Goal: Task Accomplishment & Management: Use online tool/utility

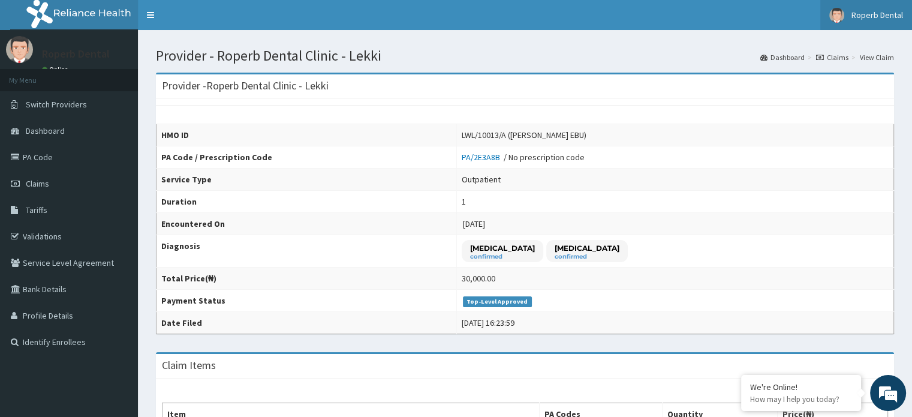
click at [868, 11] on span "Roperb Dental" at bounding box center [878, 15] width 52 height 11
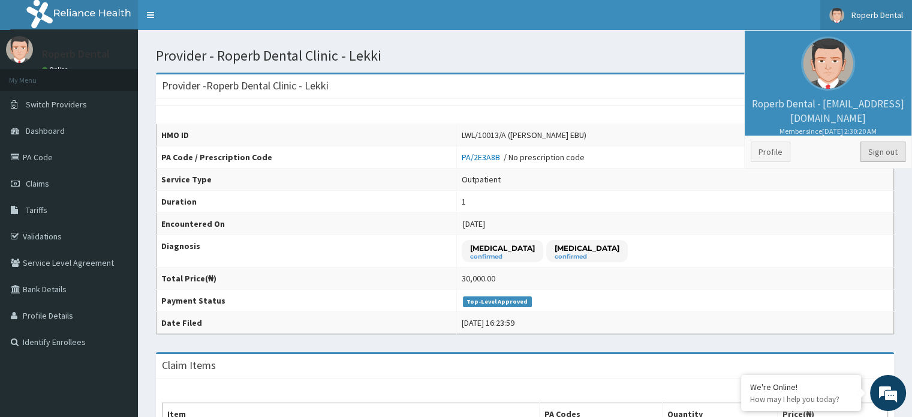
click at [893, 143] on link "Sign out" at bounding box center [883, 152] width 45 height 20
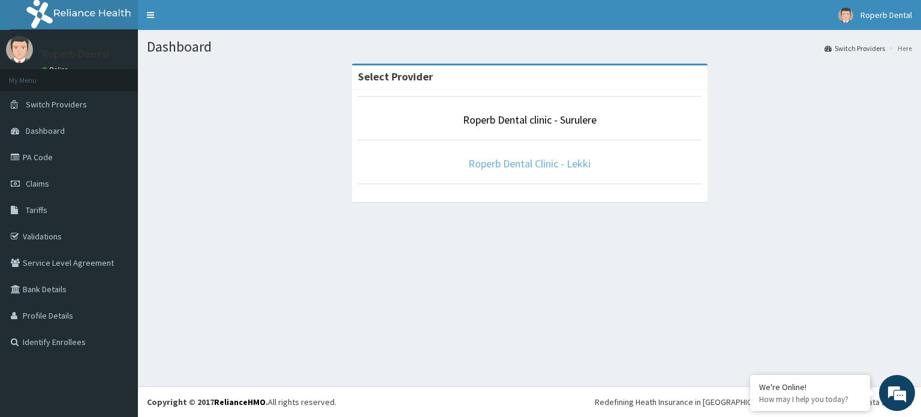
click at [521, 164] on link "Roperb Dental Clinic - Lekki" at bounding box center [529, 164] width 122 height 14
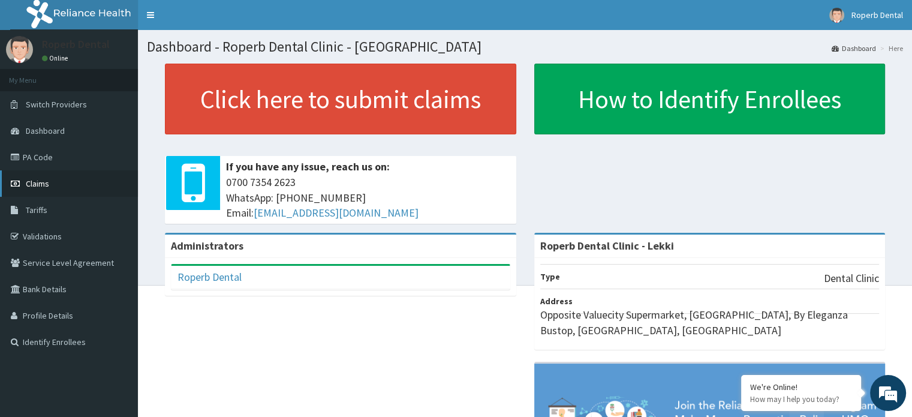
click at [40, 178] on span "Claims" at bounding box center [37, 183] width 23 height 11
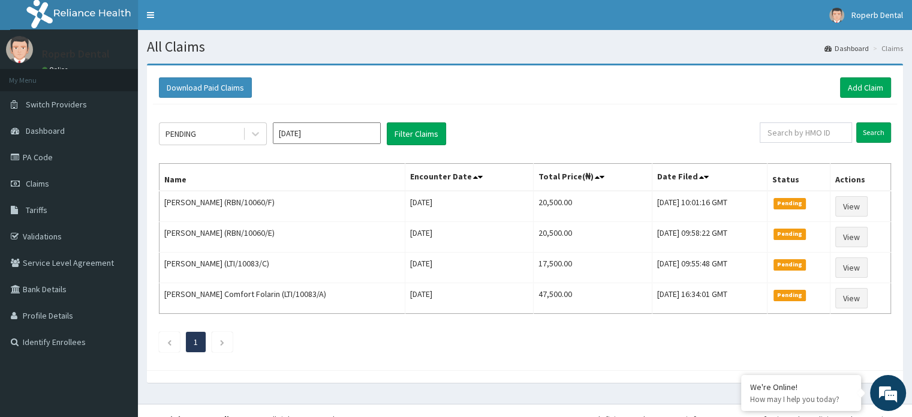
click at [331, 139] on input "Aug 2025" at bounding box center [327, 133] width 108 height 22
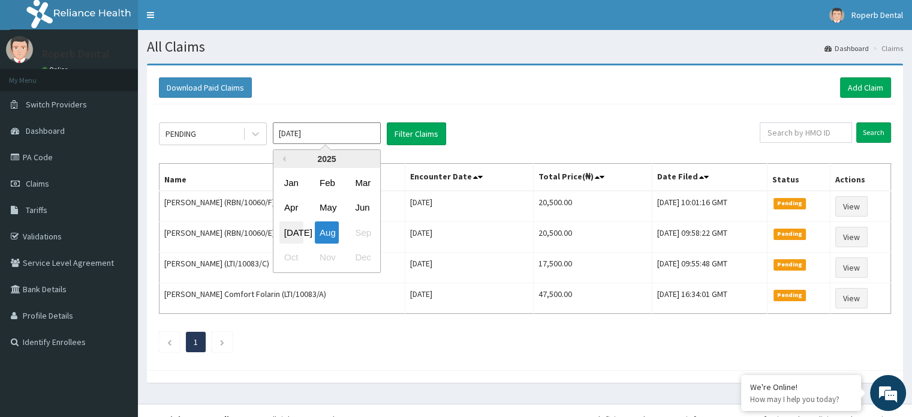
click at [290, 226] on div "Jul" at bounding box center [292, 232] width 24 height 22
type input "Jul 2025"
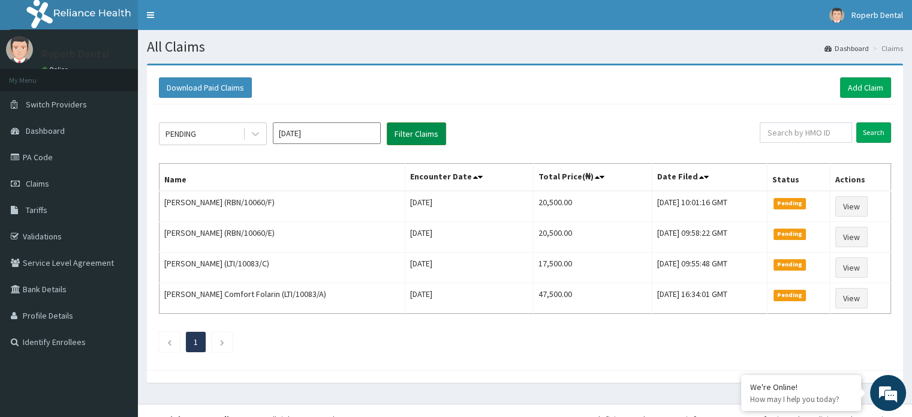
click at [422, 139] on button "Filter Claims" at bounding box center [416, 133] width 59 height 23
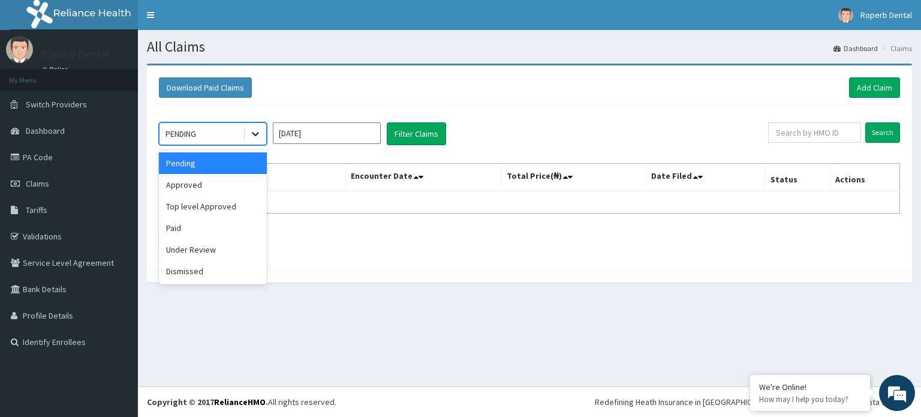
click at [257, 136] on icon at bounding box center [256, 134] width 12 height 12
click at [204, 232] on div "Paid" at bounding box center [213, 228] width 108 height 22
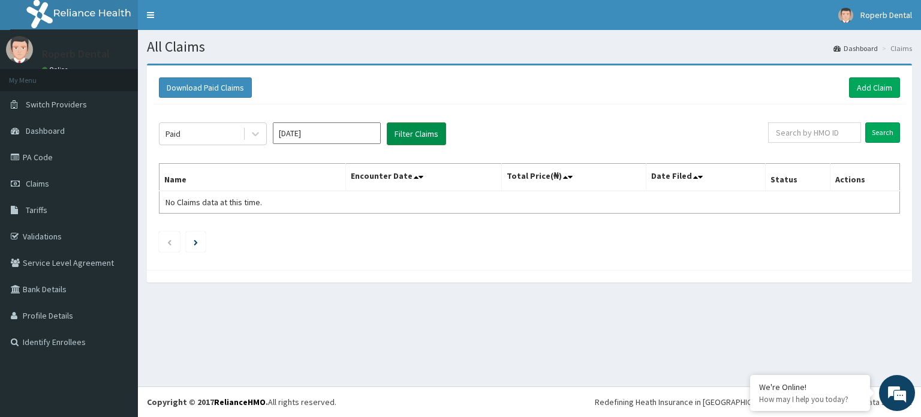
click at [413, 134] on button "Filter Claims" at bounding box center [416, 133] width 59 height 23
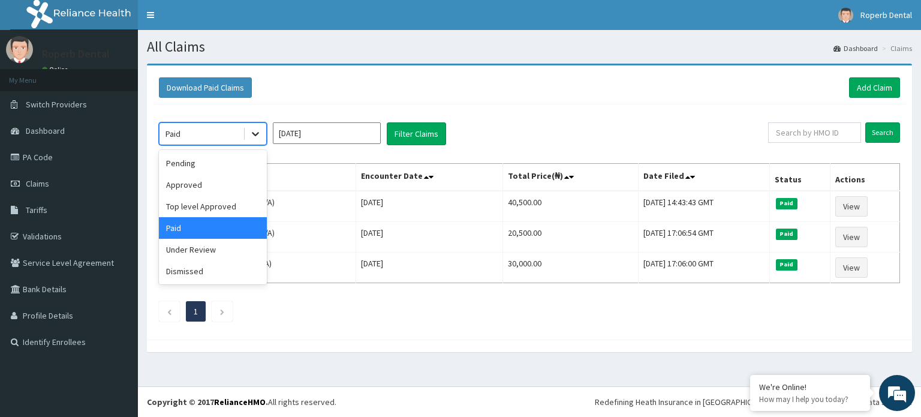
click at [252, 133] on icon at bounding box center [256, 134] width 12 height 12
click at [233, 205] on div "Top level Approved" at bounding box center [213, 207] width 108 height 22
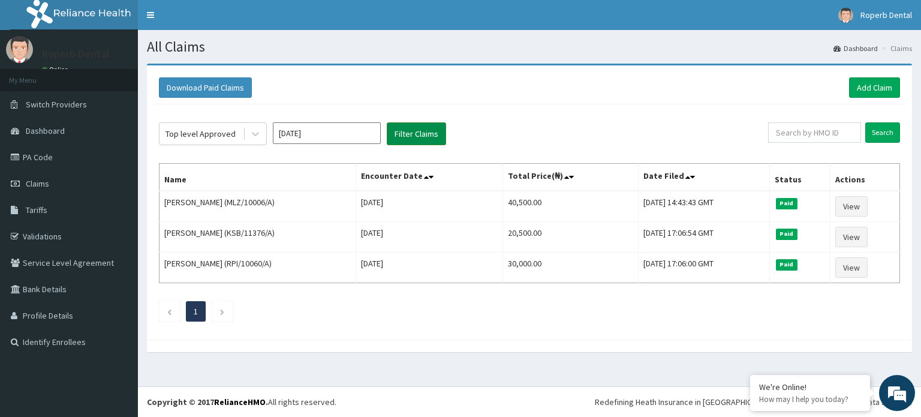
click at [410, 139] on button "Filter Claims" at bounding box center [416, 133] width 59 height 23
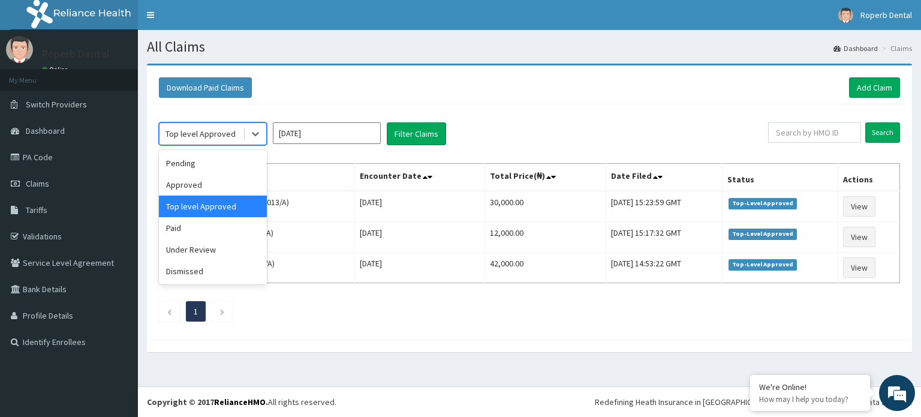
click at [229, 137] on div "Top level Approved" at bounding box center [201, 134] width 70 height 12
click at [218, 232] on div "Paid" at bounding box center [213, 228] width 108 height 22
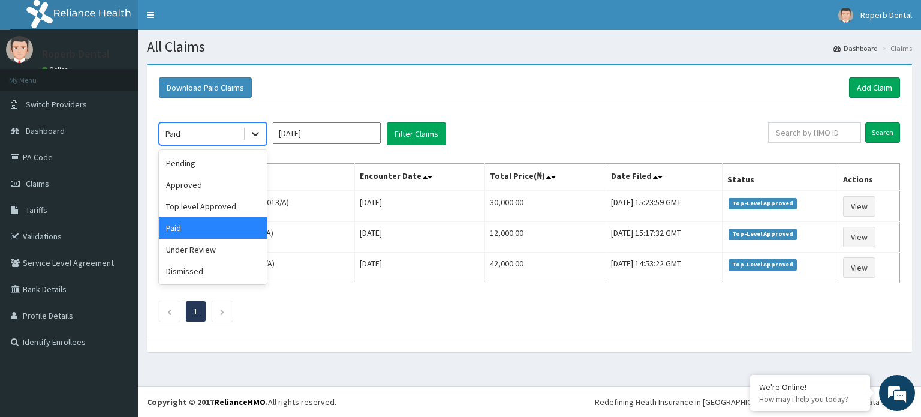
click at [252, 136] on icon at bounding box center [256, 134] width 12 height 12
click at [230, 167] on div "Pending" at bounding box center [213, 163] width 108 height 22
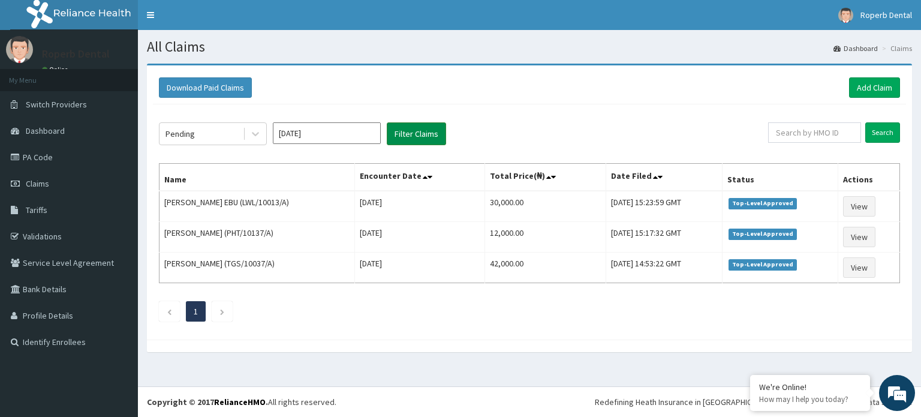
click at [399, 133] on button "Filter Claims" at bounding box center [416, 133] width 59 height 23
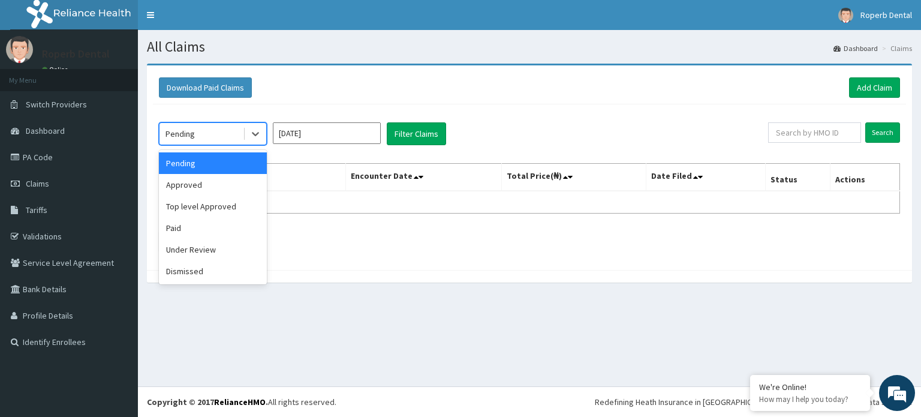
click at [214, 136] on div "Pending" at bounding box center [201, 133] width 83 height 19
click at [203, 187] on div "Approved" at bounding box center [213, 185] width 108 height 22
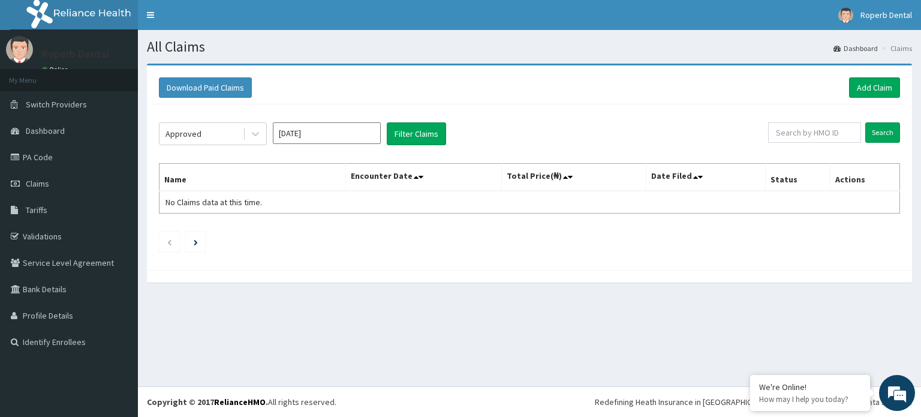
click at [435, 121] on div "Approved Jul 2025 Filter Claims Search Name Encounter Date Total Price(₦) Date …" at bounding box center [529, 184] width 753 height 160
click at [426, 129] on button "Filter Claims" at bounding box center [416, 133] width 59 height 23
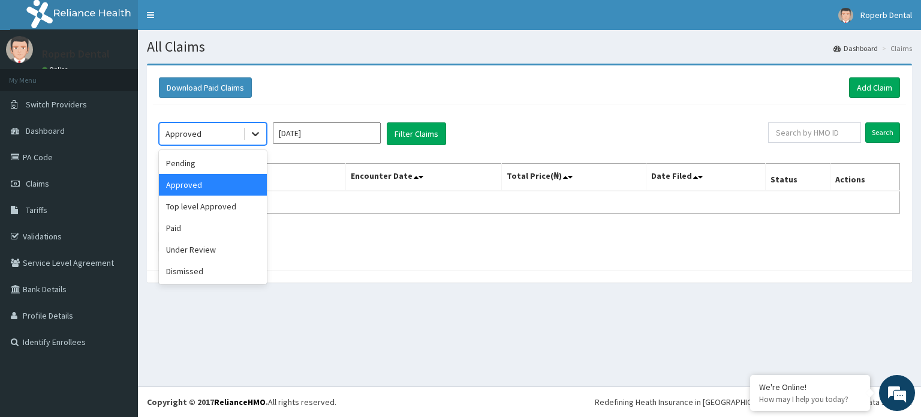
click at [251, 136] on icon at bounding box center [256, 134] width 12 height 12
click at [203, 249] on div "Under Review" at bounding box center [213, 250] width 108 height 22
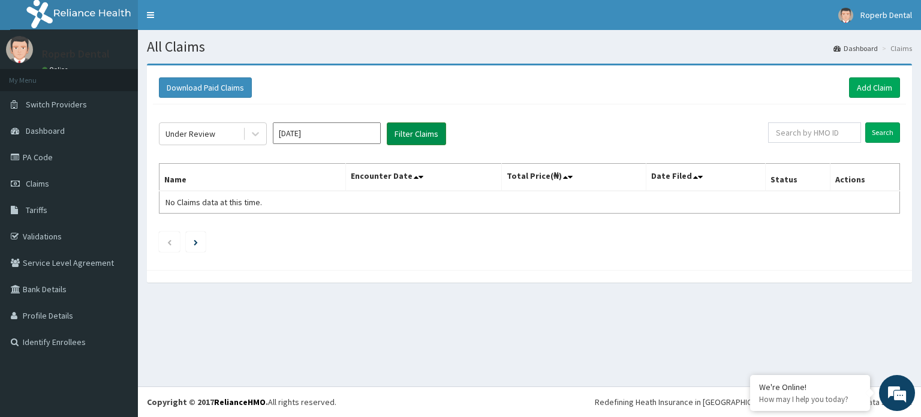
click at [401, 134] on button "Filter Claims" at bounding box center [416, 133] width 59 height 23
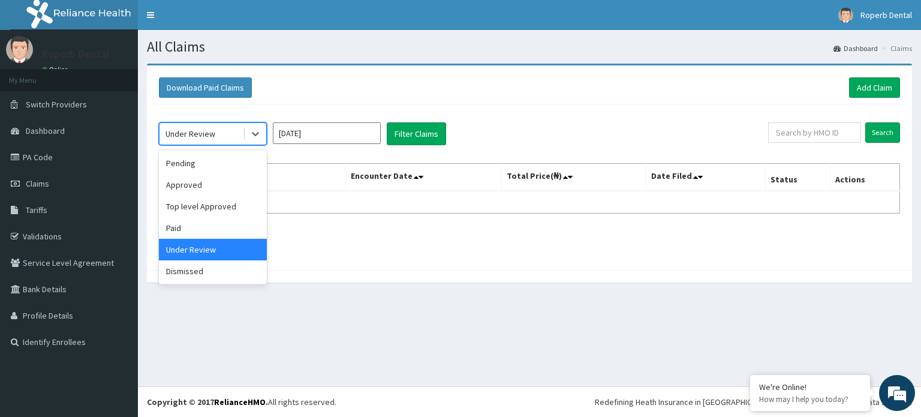
click at [230, 136] on div "Under Review" at bounding box center [201, 133] width 83 height 19
click at [223, 163] on div "Pending" at bounding box center [213, 163] width 108 height 22
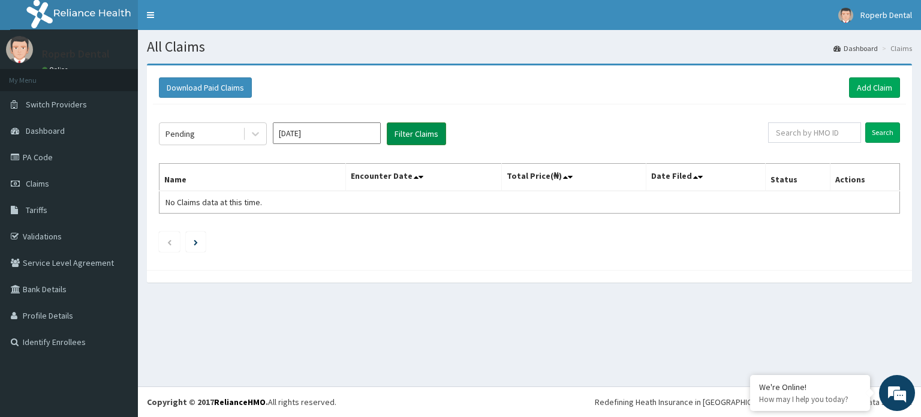
click at [416, 130] on button "Filter Claims" at bounding box center [416, 133] width 59 height 23
click at [257, 136] on icon at bounding box center [256, 134] width 12 height 12
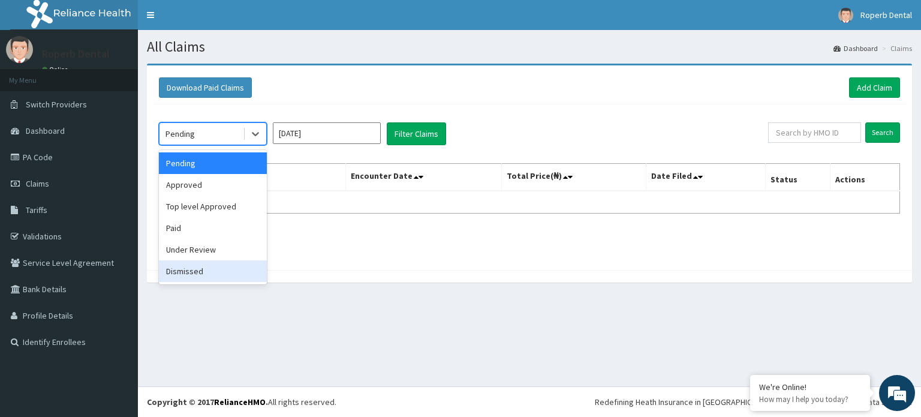
click at [209, 271] on div "Dismissed" at bounding box center [213, 271] width 108 height 22
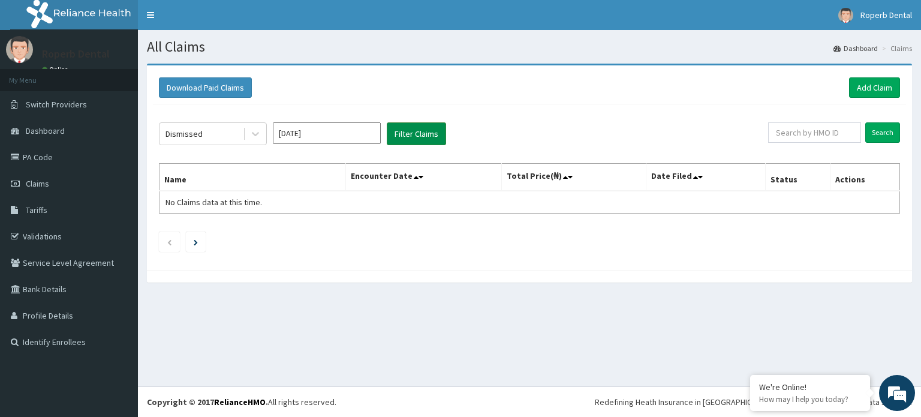
click at [408, 134] on button "Filter Claims" at bounding box center [416, 133] width 59 height 23
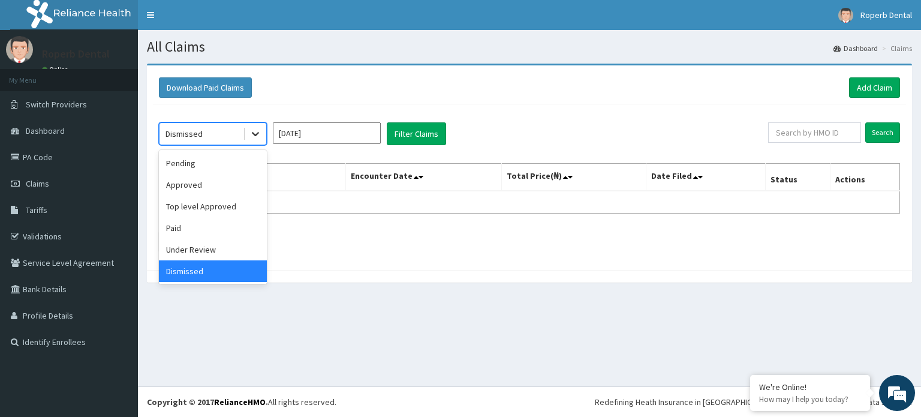
click at [255, 136] on icon at bounding box center [256, 134] width 12 height 12
click at [244, 167] on div "Pending" at bounding box center [213, 163] width 108 height 22
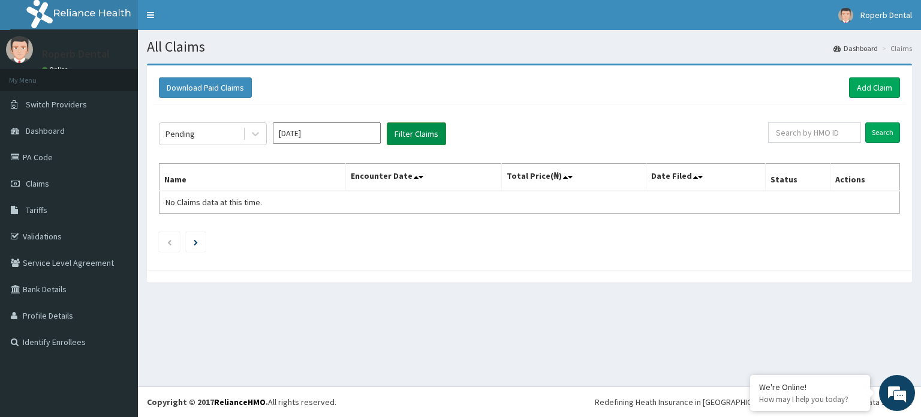
click at [425, 125] on button "Filter Claims" at bounding box center [416, 133] width 59 height 23
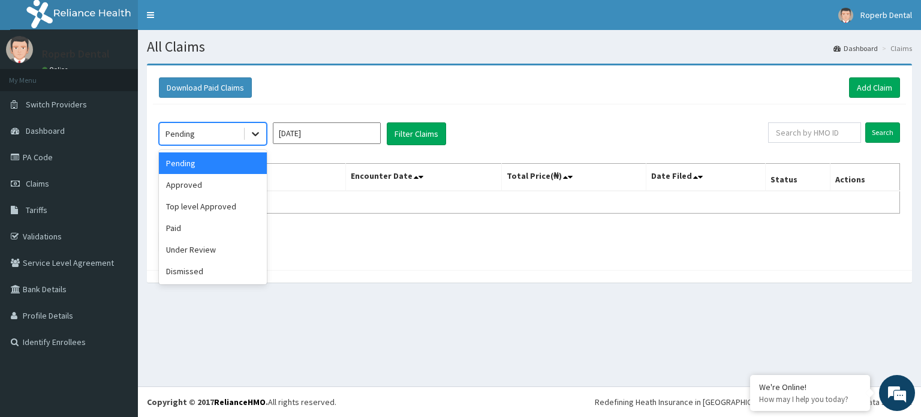
click at [254, 138] on icon at bounding box center [256, 134] width 12 height 12
click at [228, 182] on div "Approved" at bounding box center [213, 185] width 108 height 22
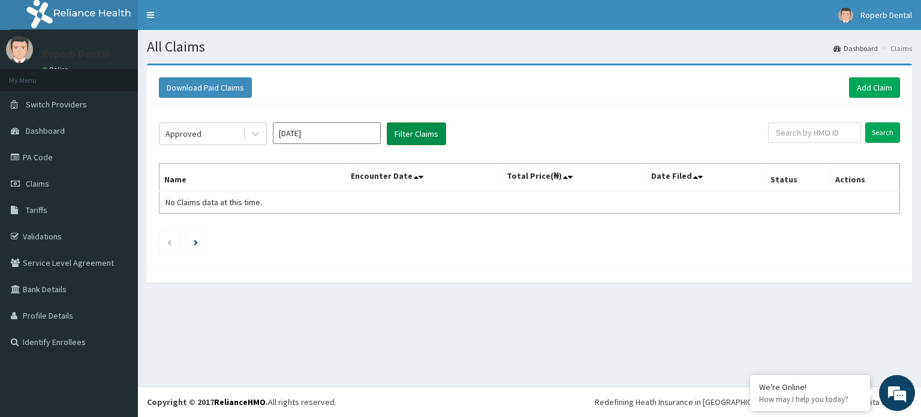
click at [410, 136] on button "Filter Claims" at bounding box center [416, 133] width 59 height 23
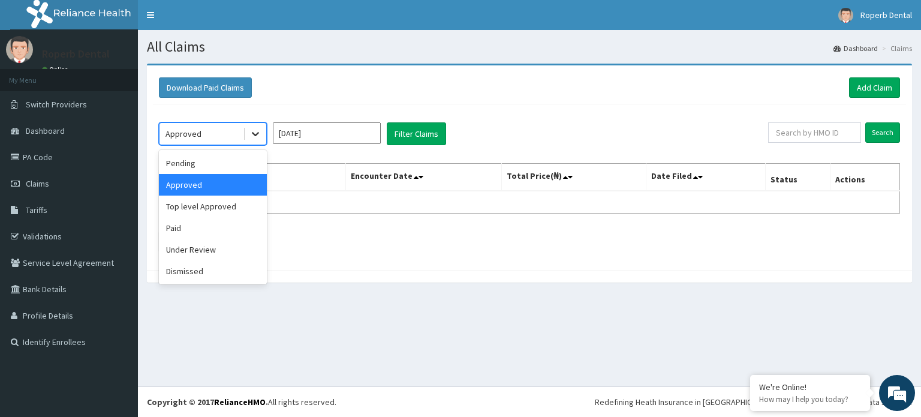
click at [258, 141] on div at bounding box center [256, 134] width 22 height 22
click at [240, 215] on div "Top level Approved" at bounding box center [213, 207] width 108 height 22
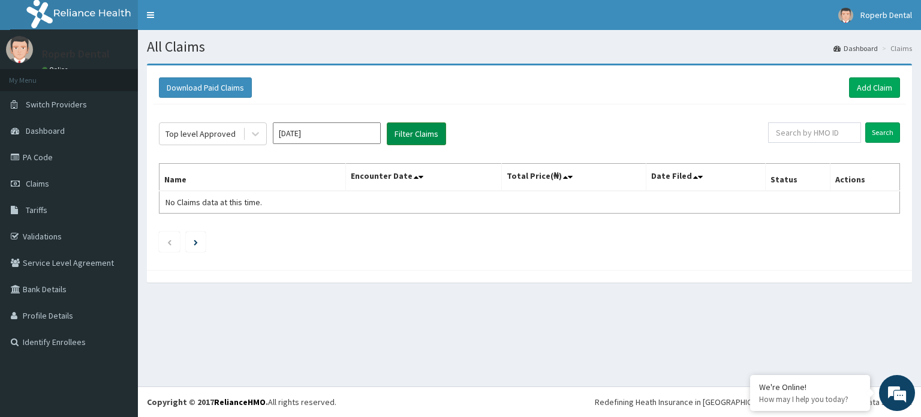
click at [432, 131] on button "Filter Claims" at bounding box center [416, 133] width 59 height 23
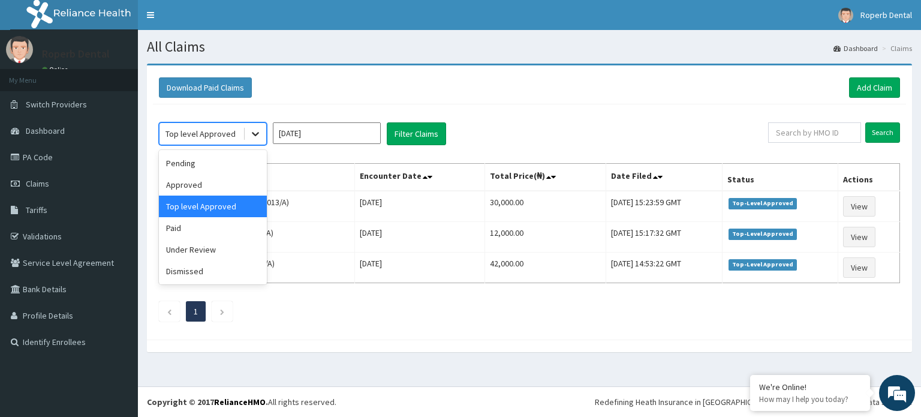
click at [255, 134] on icon at bounding box center [255, 135] width 7 height 4
click at [221, 235] on div "Paid" at bounding box center [213, 228] width 108 height 22
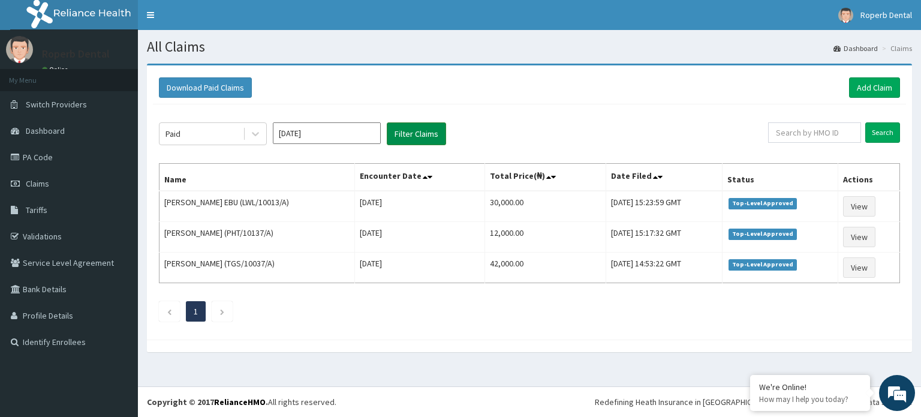
click at [416, 140] on button "Filter Claims" at bounding box center [416, 133] width 59 height 23
